Goal: Find specific page/section: Find specific page/section

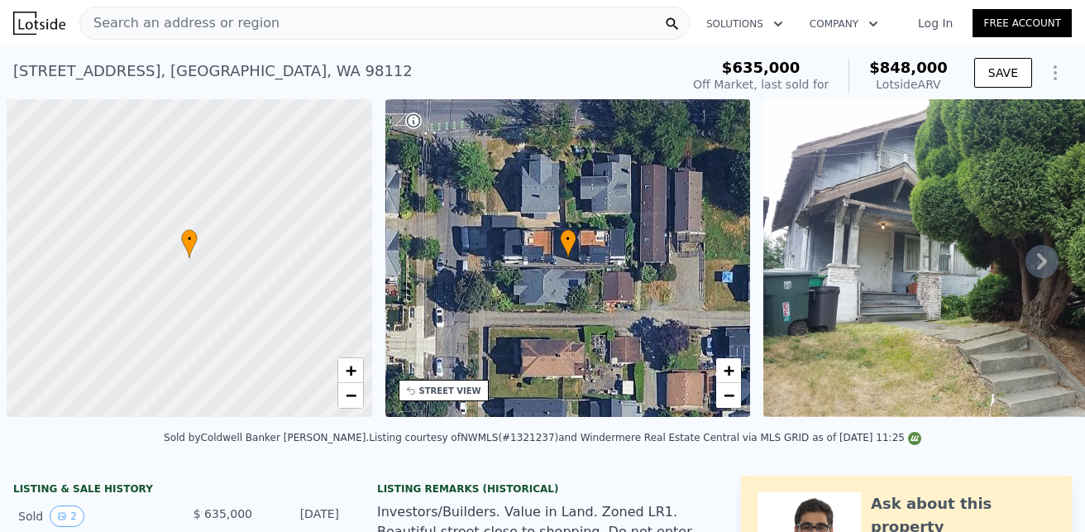
click at [221, 19] on span "Search an address or region" at bounding box center [179, 23] width 199 height 20
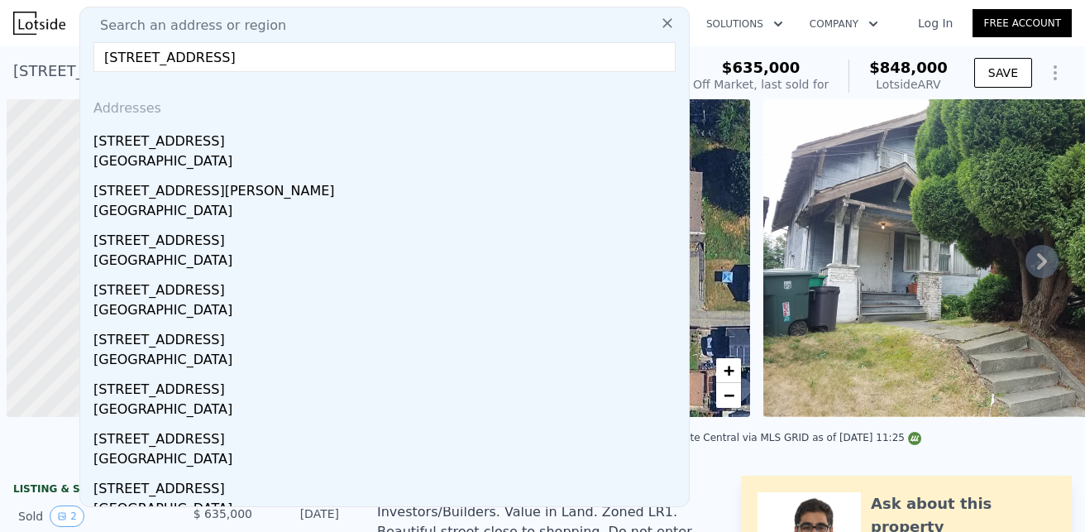
scroll to position [0, 7]
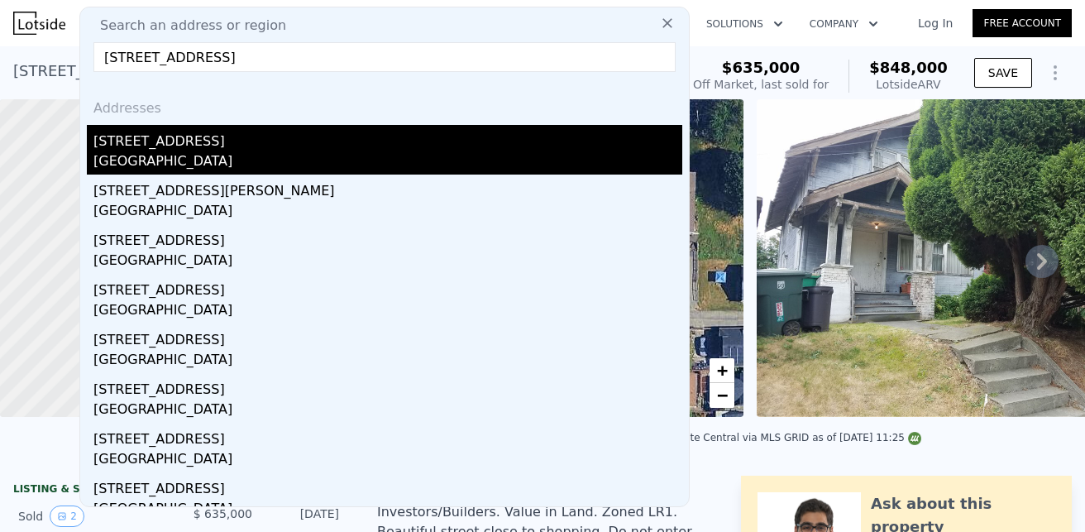
click at [167, 150] on div "[STREET_ADDRESS]" at bounding box center [387, 138] width 589 height 26
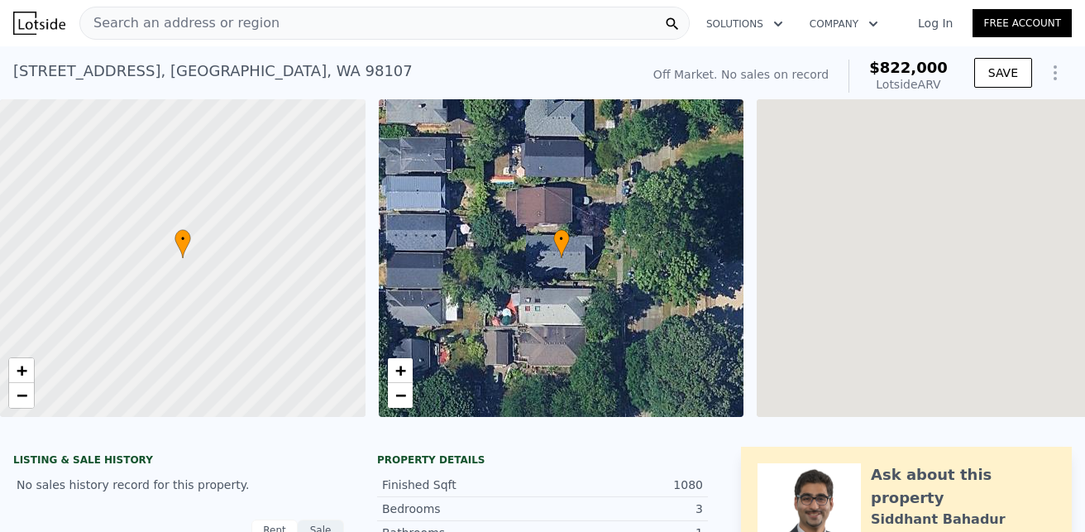
scroll to position [8, 0]
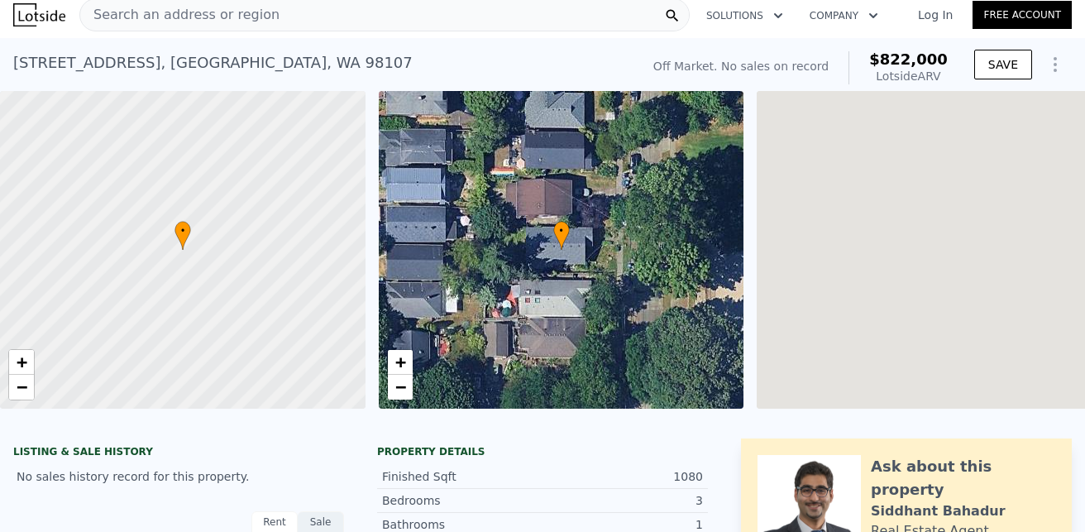
drag, startPoint x: 1084, startPoint y: 37, endPoint x: 1084, endPoint y: 78, distance: 40.5
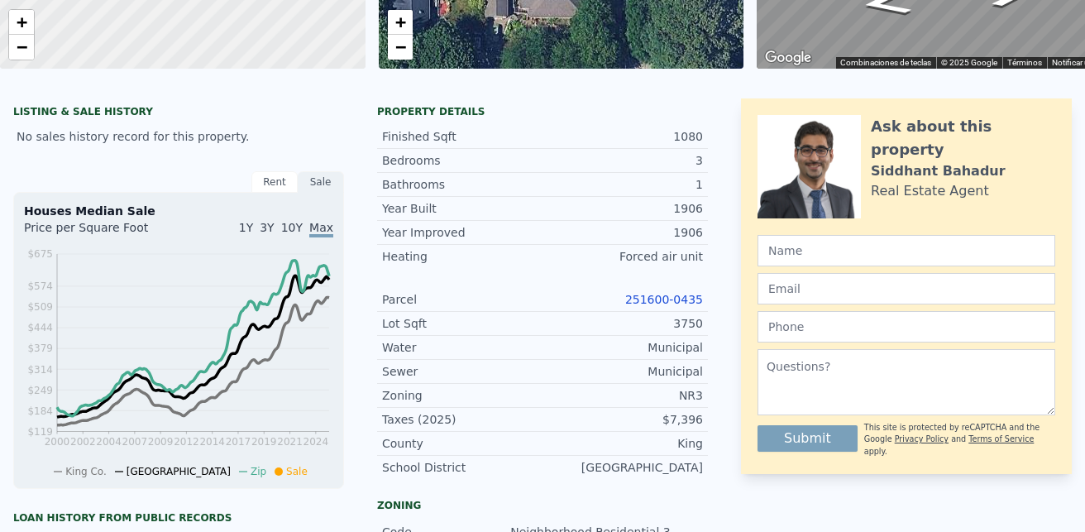
scroll to position [0, 0]
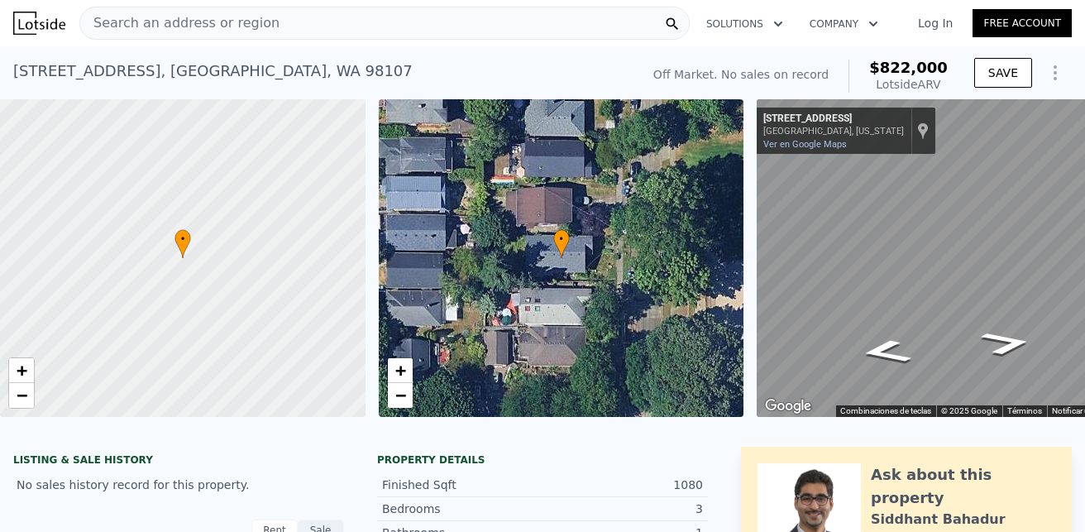
click at [214, 27] on span "Search an address or region" at bounding box center [179, 23] width 199 height 20
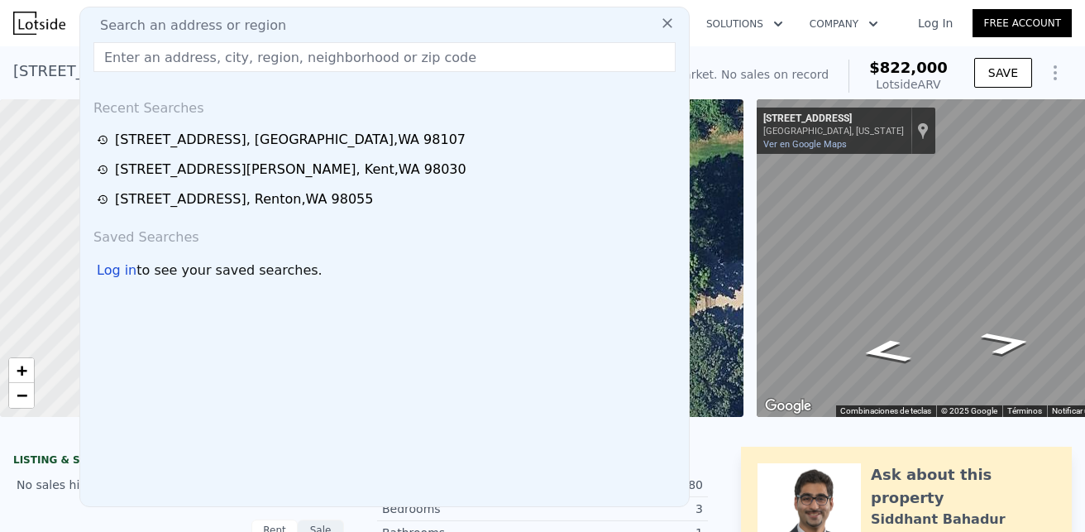
type input "[STREET_ADDRESS][PERSON_NAME]"
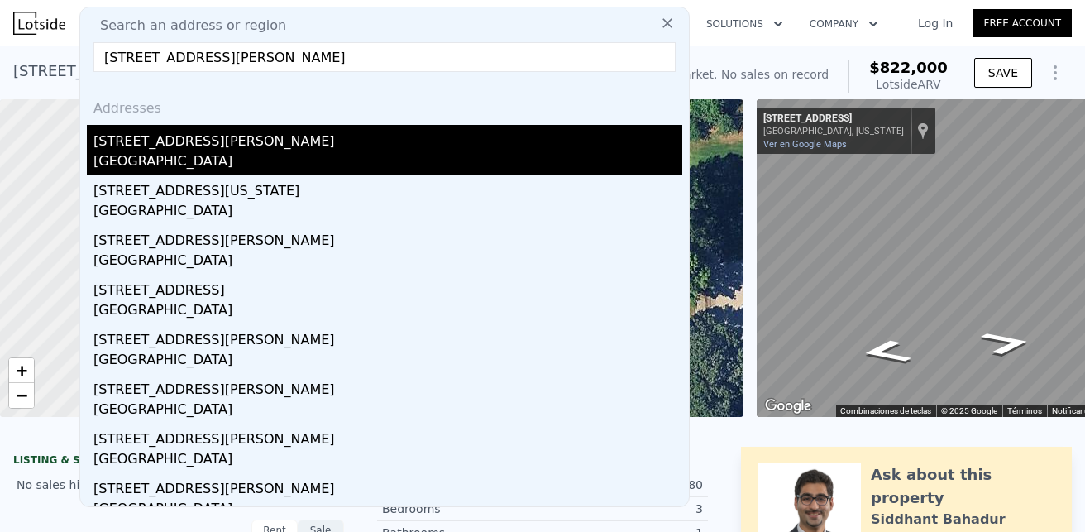
click at [151, 146] on div "[STREET_ADDRESS][PERSON_NAME]" at bounding box center [387, 138] width 589 height 26
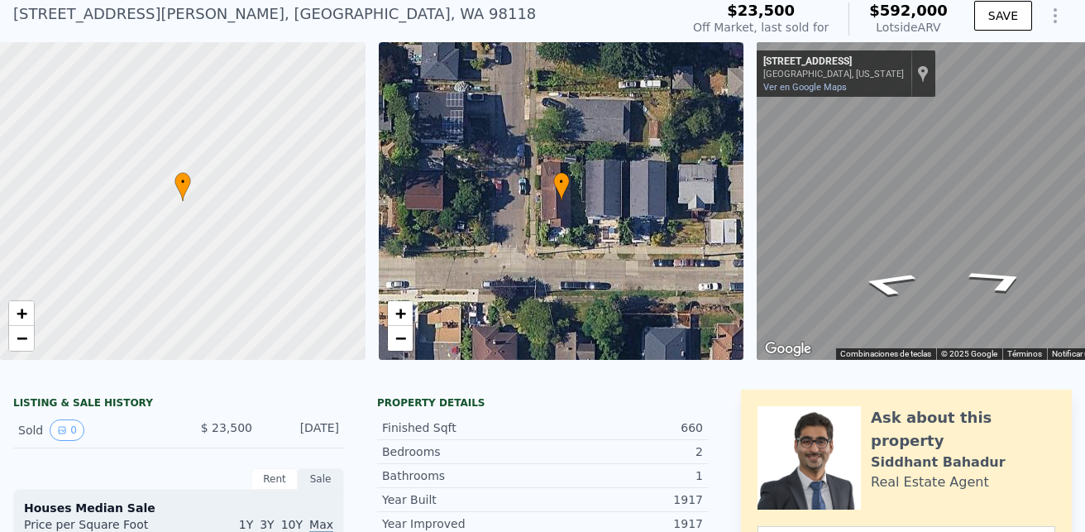
scroll to position [6, 0]
